Goal: Find specific page/section: Find specific page/section

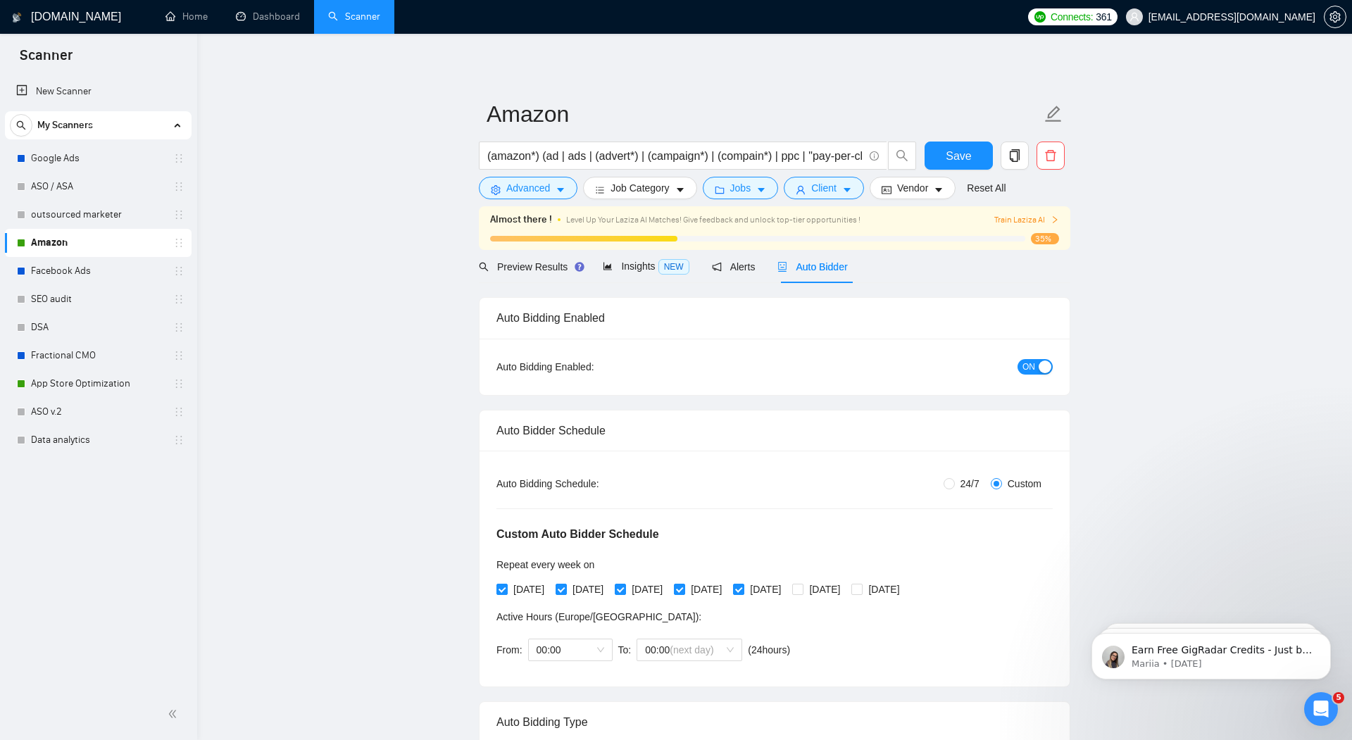
click at [66, 13] on h1 "[DOMAIN_NAME]" at bounding box center [76, 17] width 90 height 34
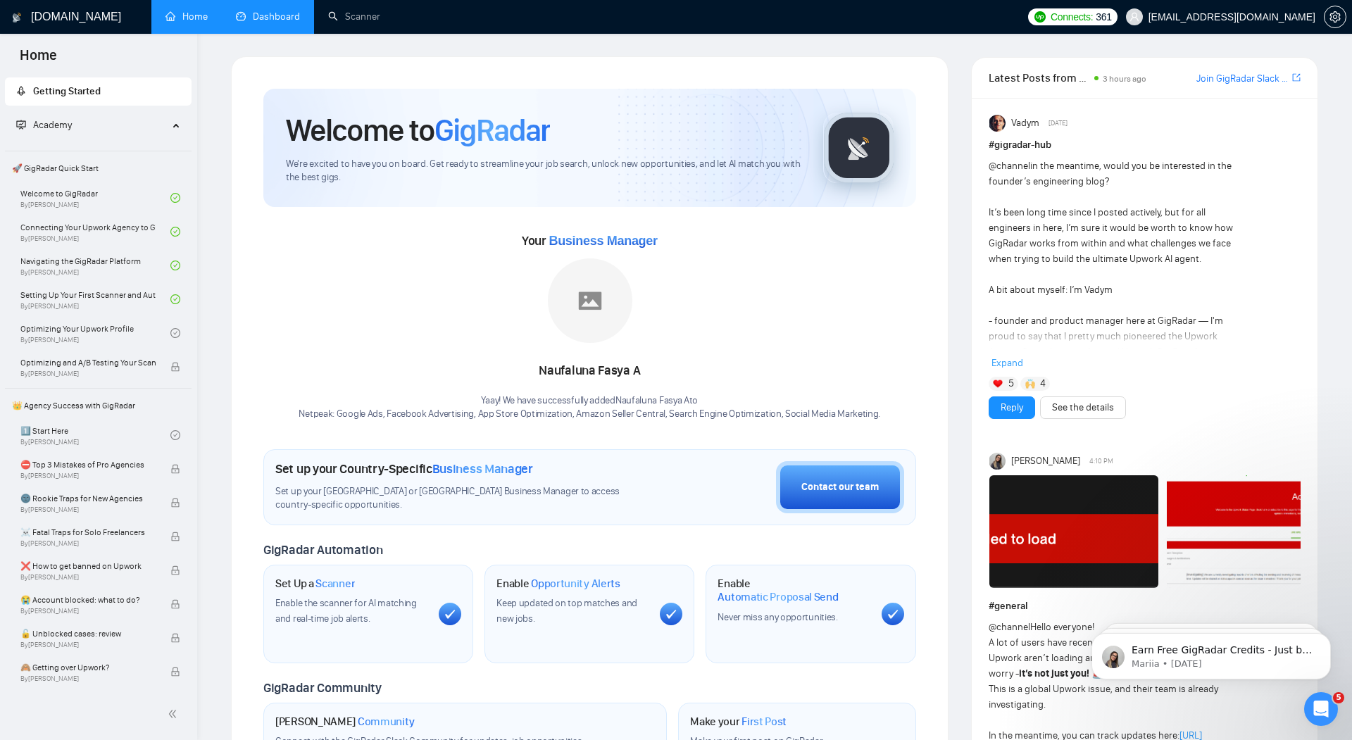
click at [270, 15] on link "Dashboard" at bounding box center [268, 17] width 64 height 12
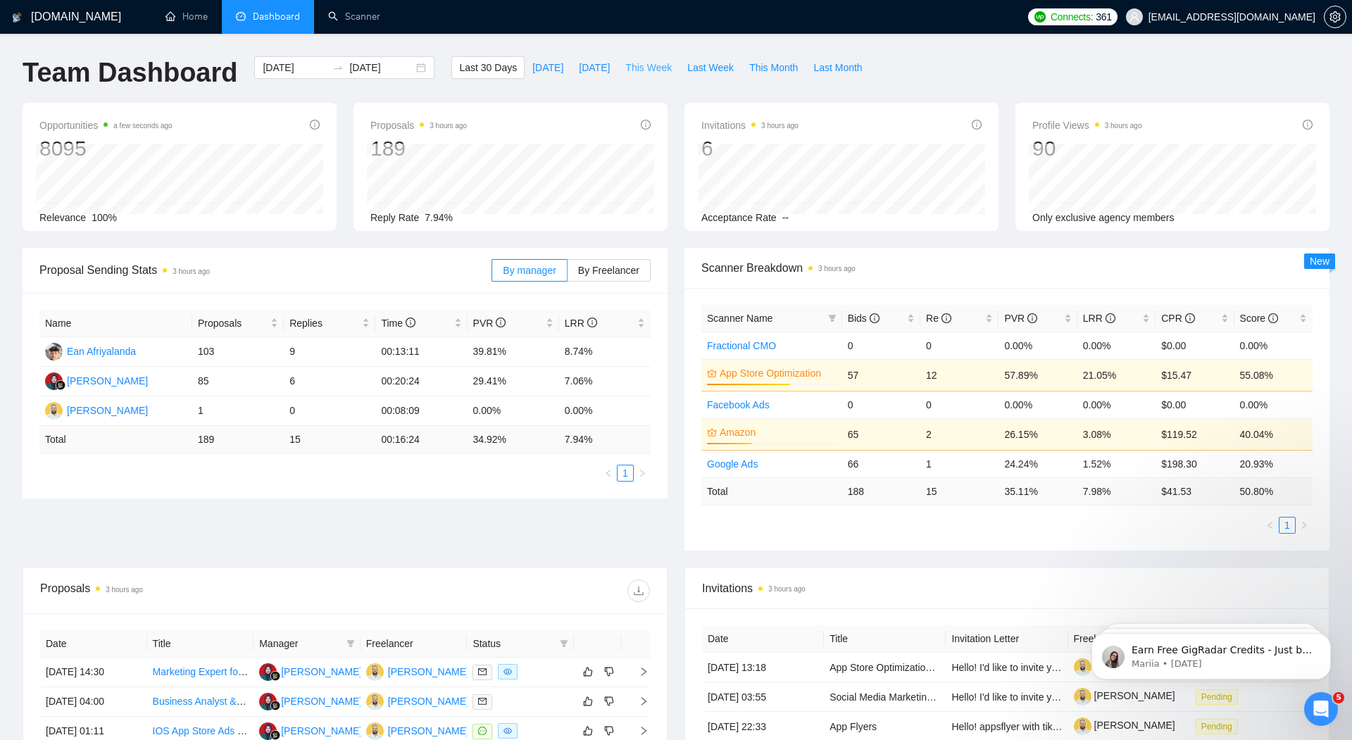
click at [648, 64] on span "This Week" at bounding box center [648, 67] width 46 height 15
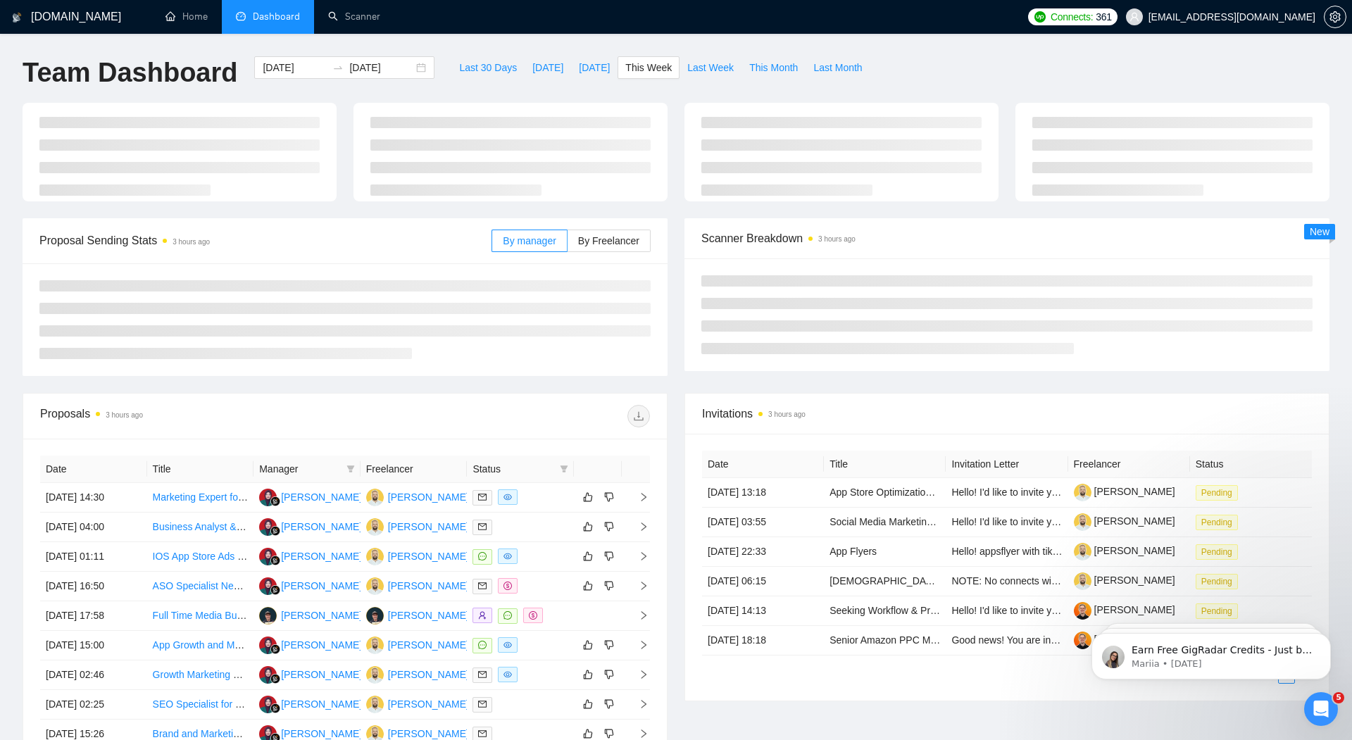
type input "[DATE]"
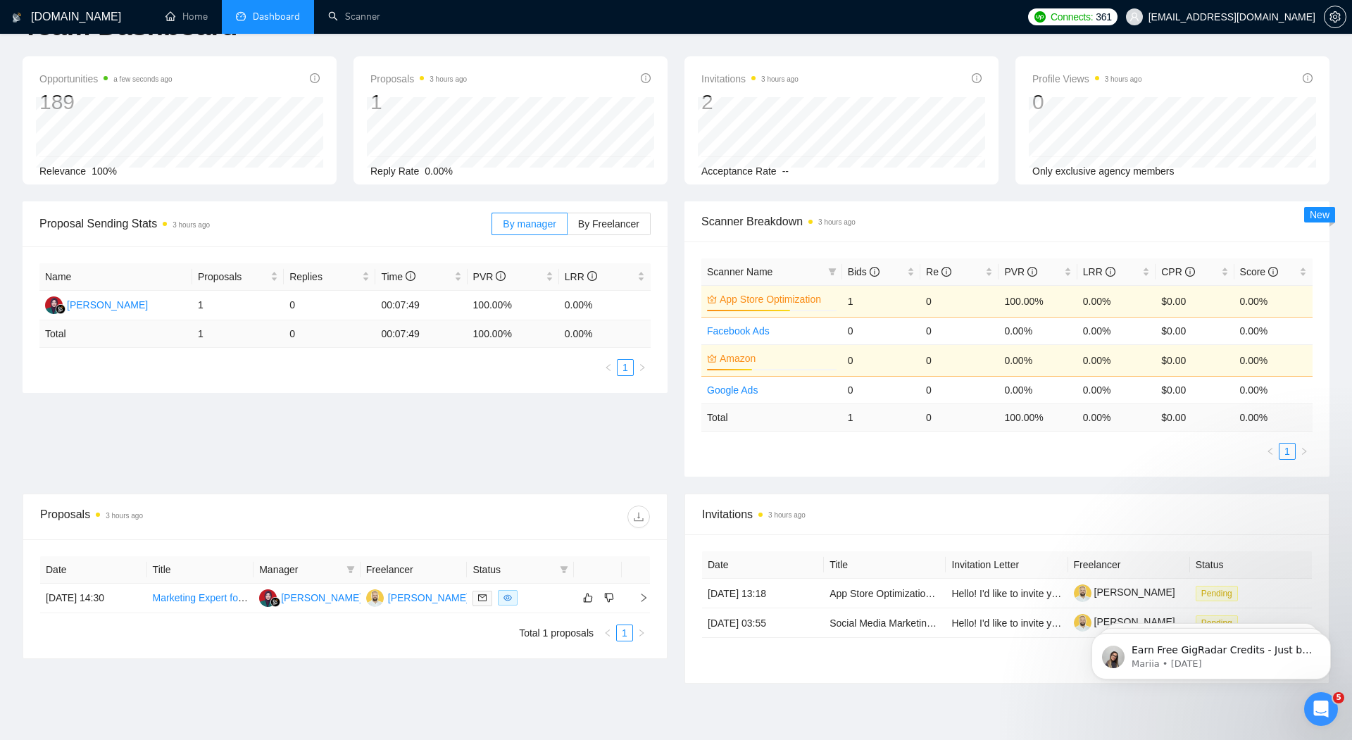
scroll to position [37, 0]
